Goal: Task Accomplishment & Management: Manage account settings

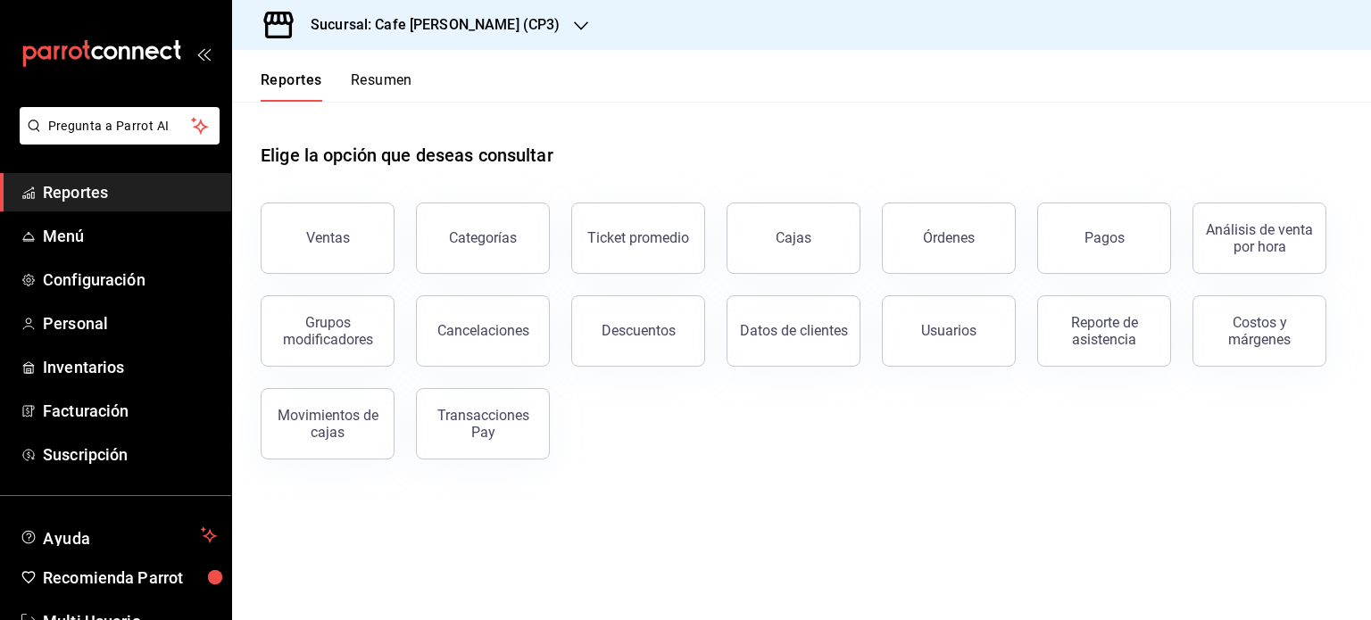
click at [572, 449] on div "Ventas Categorías Ticket promedio Cajas Órdenes Pagos Análisis de venta por hor…" at bounding box center [790, 320] width 1103 height 278
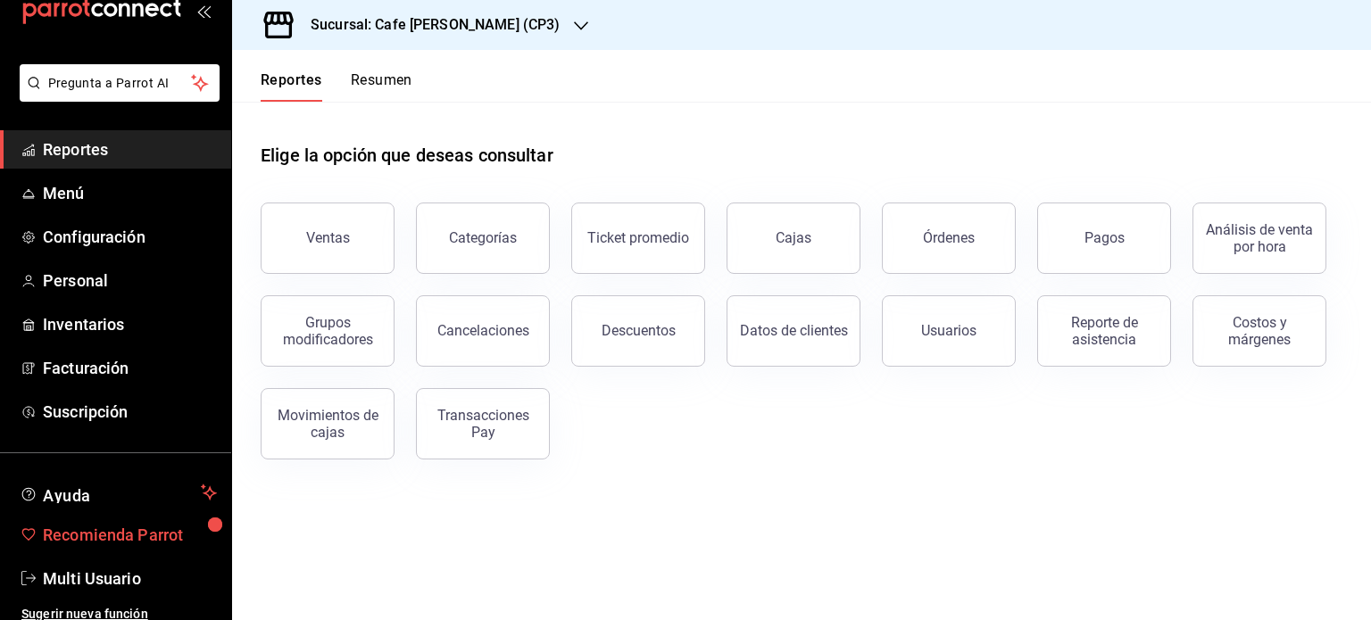
scroll to position [53, 0]
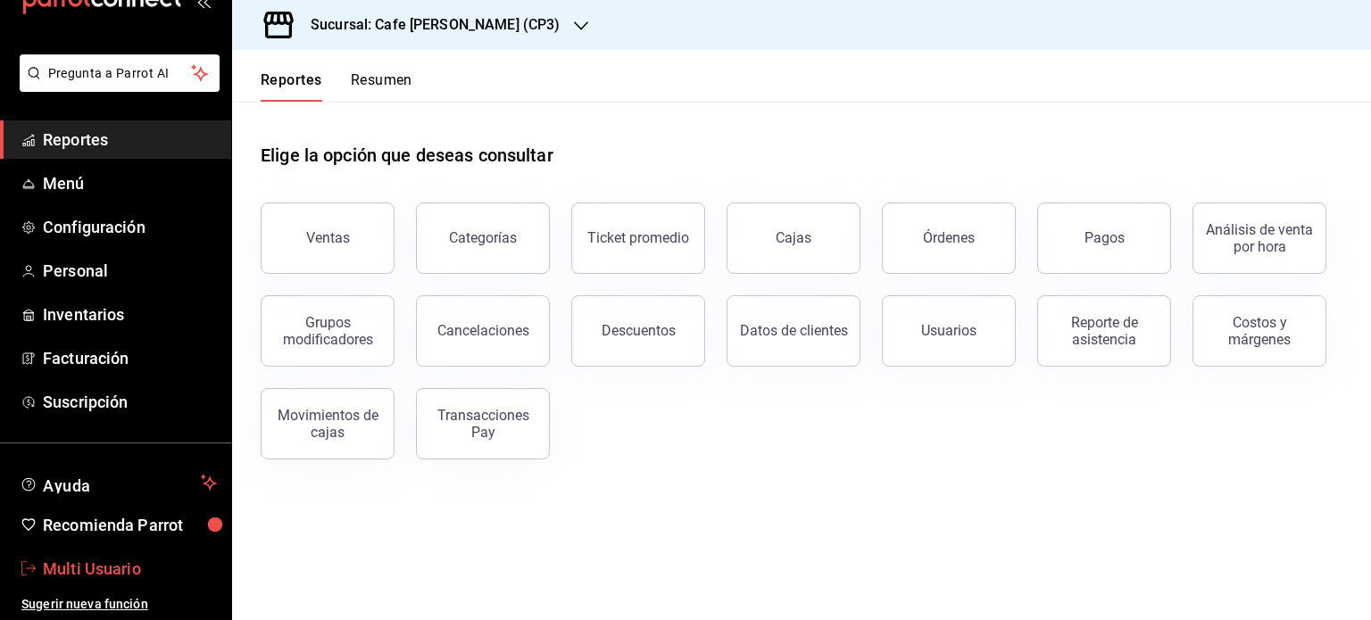
click at [101, 560] on span "Multi Usuario" at bounding box center [130, 569] width 174 height 24
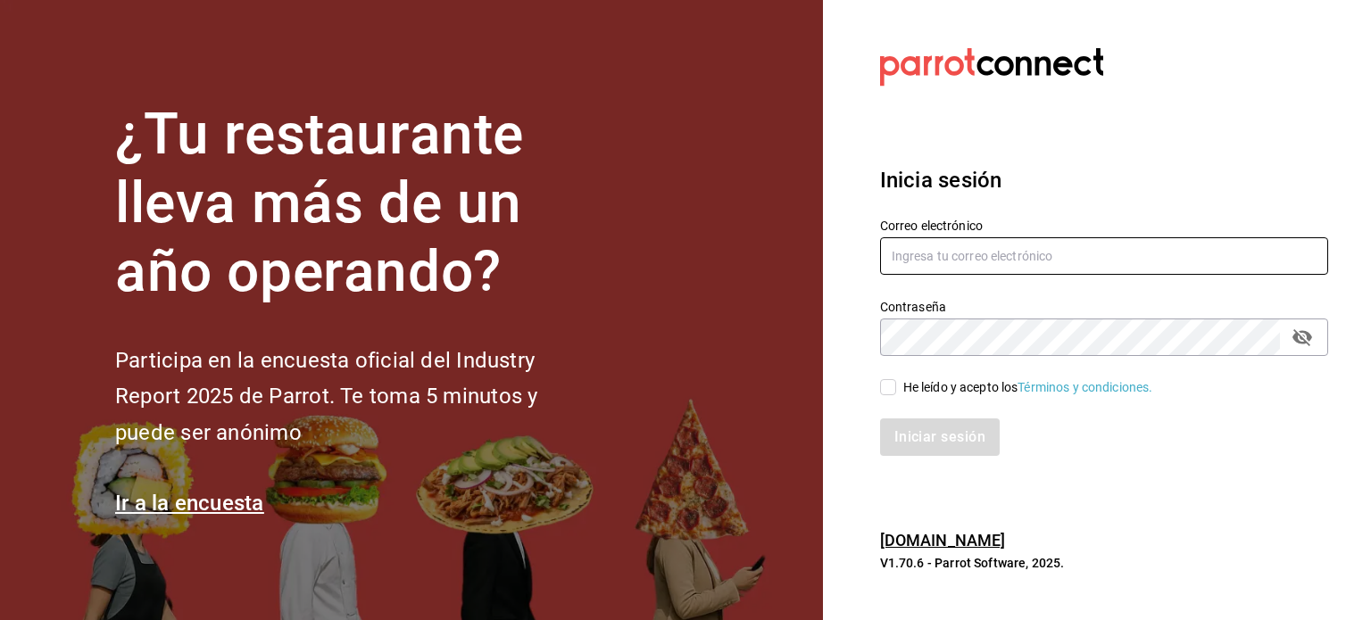
click at [992, 241] on input "text" at bounding box center [1104, 255] width 448 height 37
type input "multiusuario@cafemoreto.com"
click at [894, 385] on input "He leído y acepto los Términos y condiciones." at bounding box center [888, 387] width 16 height 16
checkbox input "true"
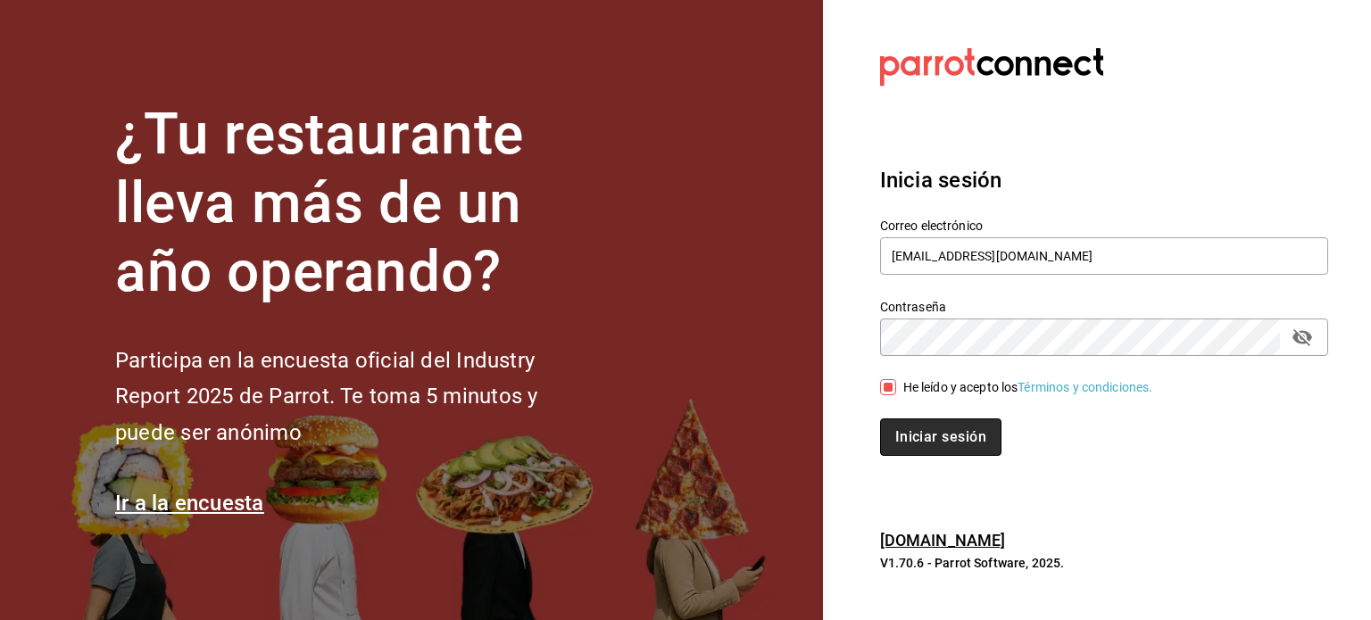
click at [939, 432] on button "Iniciar sesión" at bounding box center [940, 437] width 121 height 37
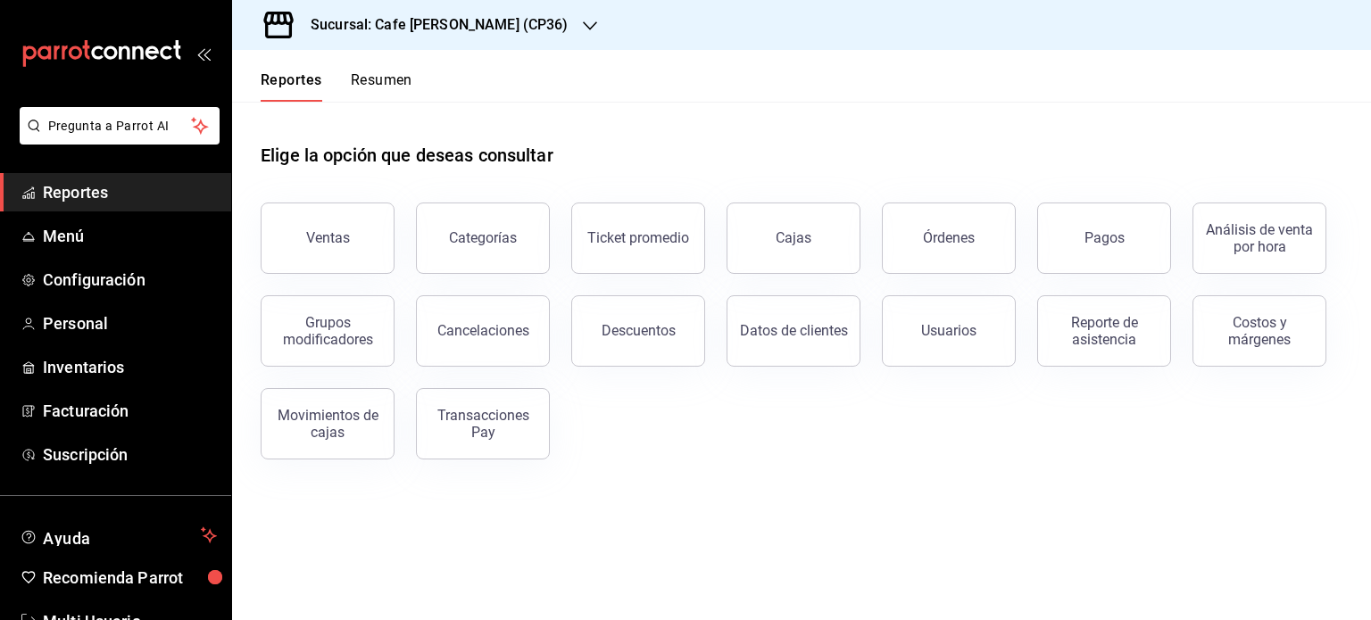
click at [77, 192] on span "Reportes" at bounding box center [130, 192] width 174 height 24
click at [95, 285] on span "Configuración" at bounding box center [130, 280] width 174 height 24
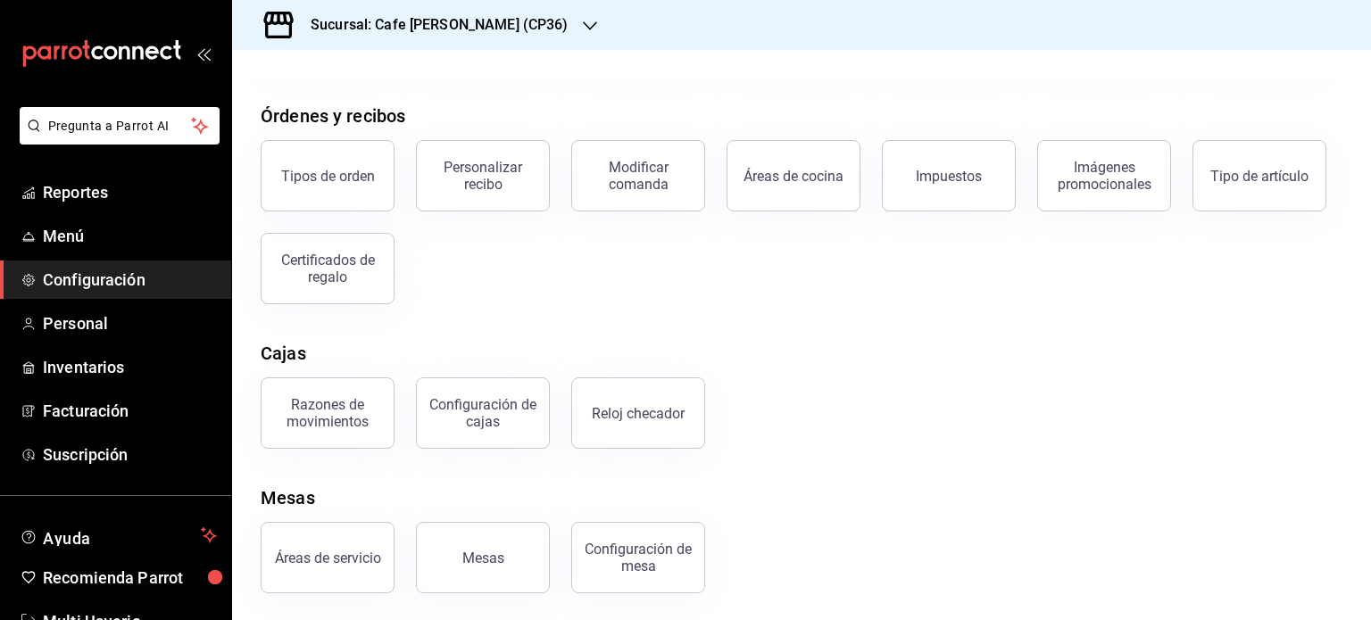
scroll to position [192, 0]
